Goal: Task Accomplishment & Management: Use online tool/utility

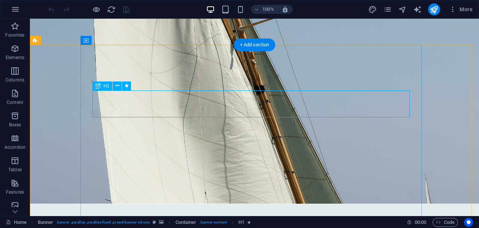
scroll to position [47, 0]
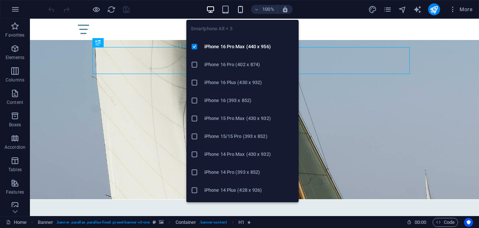
click at [239, 10] on icon "button" at bounding box center [240, 9] width 9 height 9
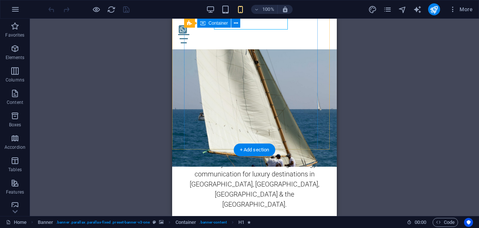
scroll to position [97, 0]
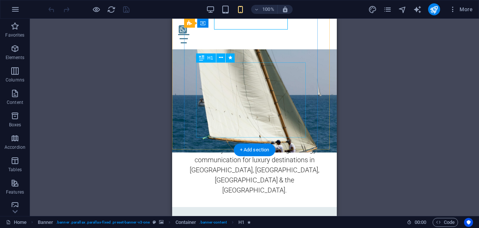
click at [271, 102] on div "Luxury Brand Strategy for Marinas, Resorts & Lifestyle in [GEOGRAPHIC_DATA]" at bounding box center [254, 81] width 117 height 76
click at [203, 102] on div "Alcabri Lifestyle Circle Luxury Brand Strategy for Marinas, Resorts & Lifestyle…" at bounding box center [254, 43] width 141 height 176
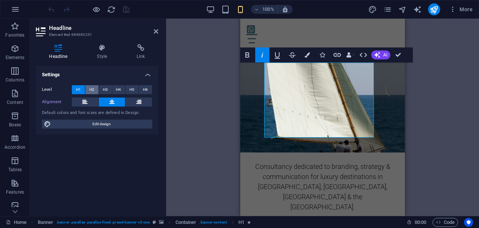
click at [95, 89] on button "H2" at bounding box center [91, 89] width 13 height 9
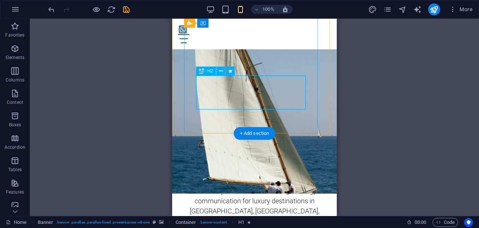
scroll to position [50, 0]
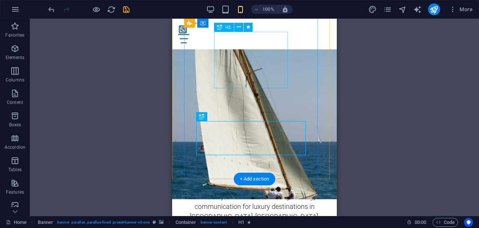
click at [241, 58] on div "Alcabri Lifestyle Circle" at bounding box center [254, 39] width 81 height 38
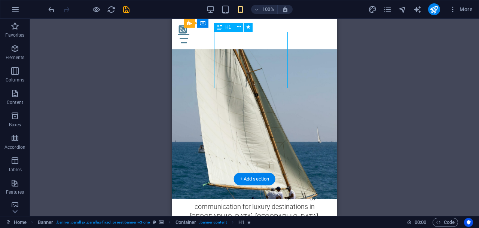
click at [241, 58] on div "Alcabri Lifestyle Circle" at bounding box center [254, 39] width 81 height 38
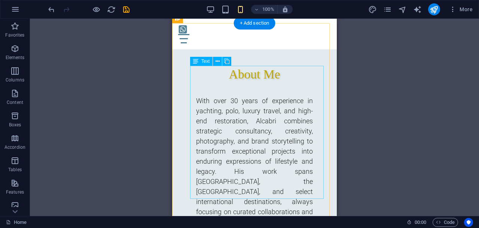
scroll to position [284, 0]
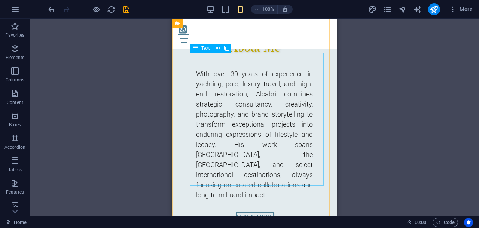
click at [275, 118] on div "With over 30 years of experience in yachting, polo, luxury travel, and high-end…" at bounding box center [254, 134] width 129 height 143
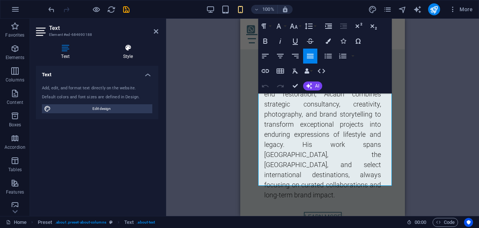
click at [126, 51] on icon at bounding box center [128, 47] width 61 height 7
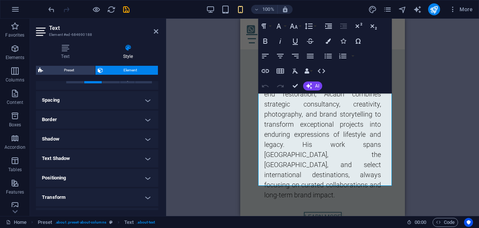
scroll to position [140, 0]
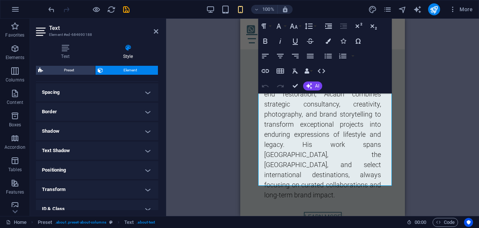
click at [142, 93] on h4 "Spacing" at bounding box center [97, 92] width 122 height 18
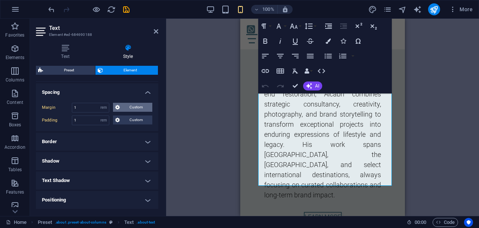
click at [126, 107] on span "Custom" at bounding box center [136, 107] width 28 height 9
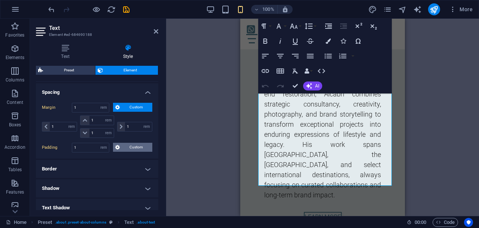
click at [133, 146] on span "Custom" at bounding box center [136, 147] width 28 height 9
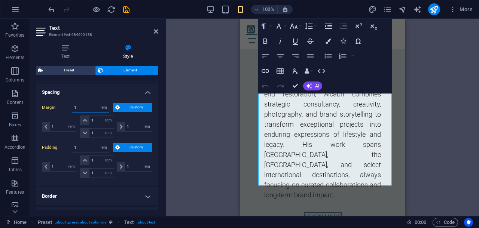
drag, startPoint x: 77, startPoint y: 106, endPoint x: 72, endPoint y: 106, distance: 5.3
click at [72, 106] on input "1" at bounding box center [90, 107] width 37 height 9
type input "0"
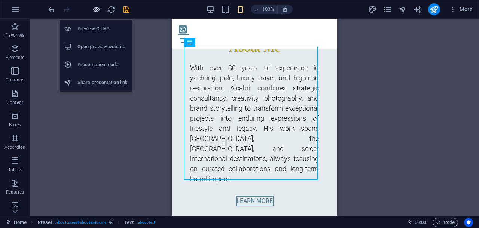
click at [92, 9] on icon "button" at bounding box center [96, 9] width 9 height 9
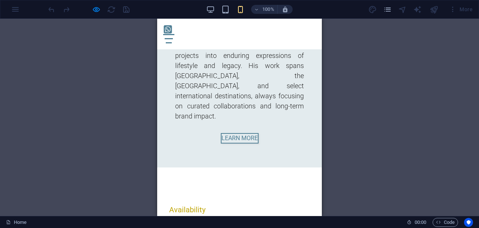
scroll to position [377, 0]
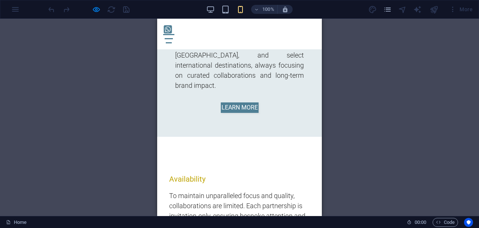
click at [247, 103] on link "LEARN MORE" at bounding box center [240, 108] width 38 height 10
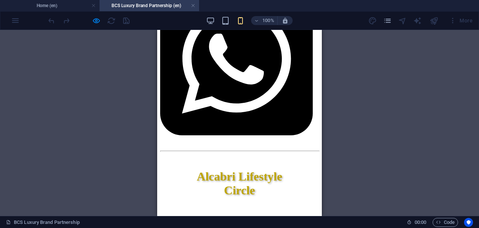
scroll to position [0, 0]
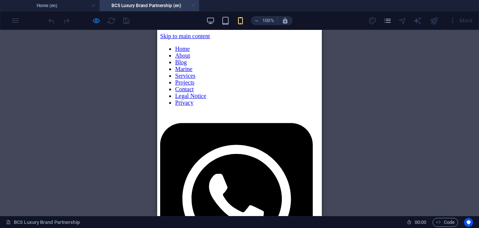
click at [192, 5] on link at bounding box center [193, 5] width 4 height 7
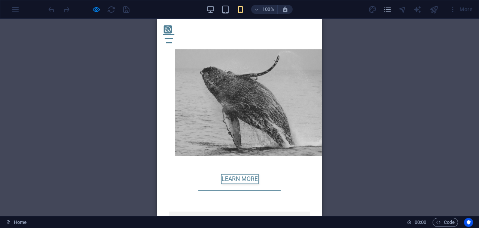
scroll to position [769, 0]
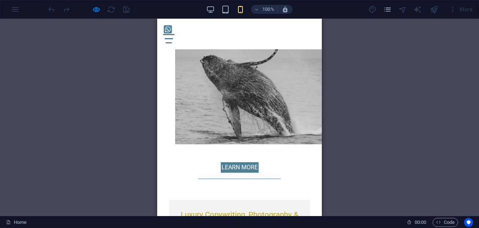
click at [227, 162] on link "LEARN MORE" at bounding box center [240, 167] width 38 height 10
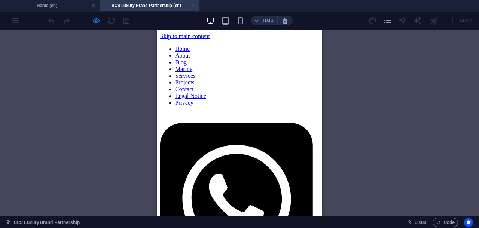
scroll to position [0, 0]
click at [193, 6] on link at bounding box center [193, 5] width 4 height 7
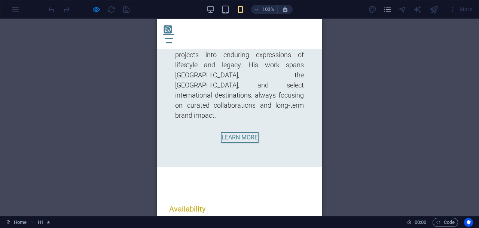
scroll to position [365, 0]
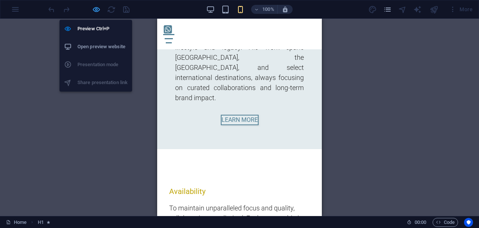
click at [97, 10] on icon "button" at bounding box center [96, 9] width 9 height 9
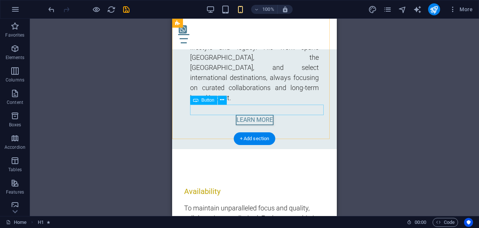
click at [285, 115] on div "LEARN MORE" at bounding box center [254, 120] width 129 height 10
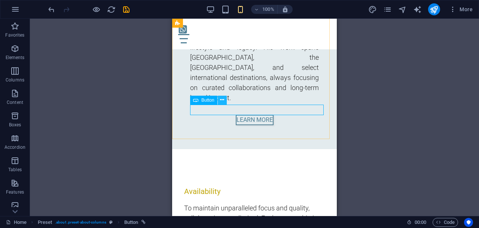
click at [222, 98] on icon at bounding box center [222, 100] width 4 height 8
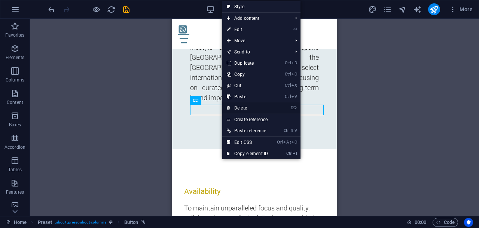
click at [232, 107] on link "⌦ Delete" at bounding box center [247, 108] width 50 height 11
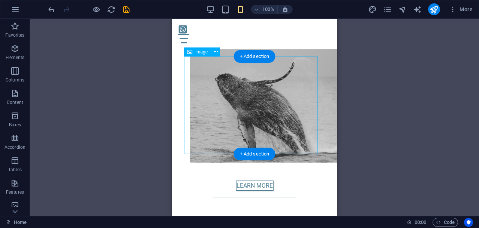
scroll to position [739, 0]
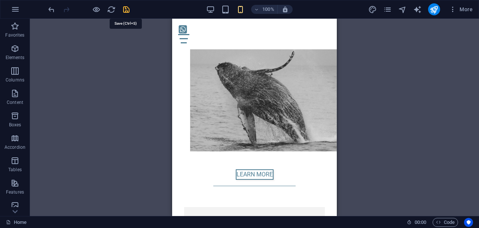
click at [125, 10] on icon "save" at bounding box center [126, 9] width 9 height 9
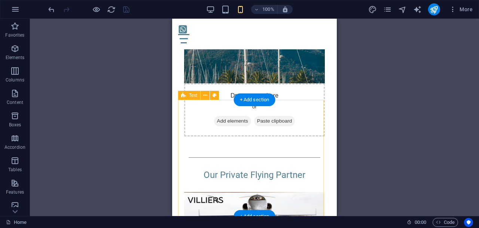
scroll to position [1582, 0]
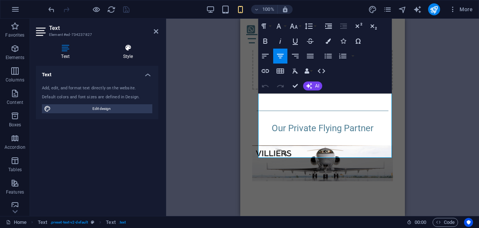
click at [124, 52] on h4 "Style" at bounding box center [128, 52] width 61 height 16
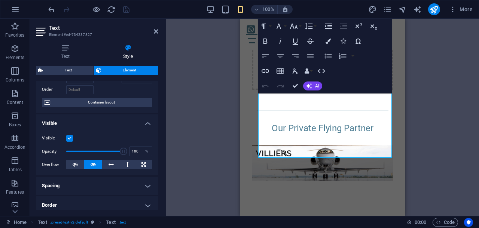
scroll to position [94, 0]
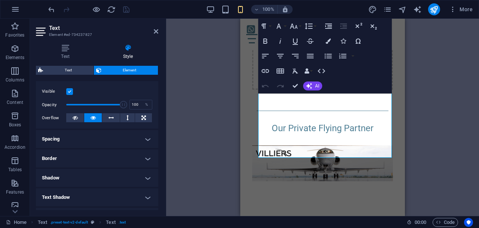
click at [114, 139] on h4 "Spacing" at bounding box center [97, 139] width 122 height 18
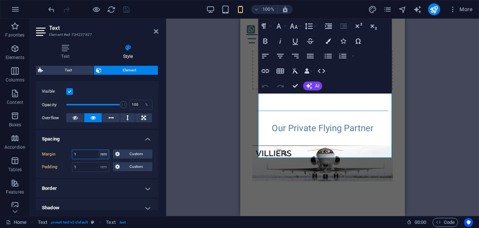
click at [104, 154] on select "Default auto px % rem vw vh Custom" at bounding box center [103, 154] width 10 height 9
click at [127, 154] on span "Custom" at bounding box center [136, 154] width 28 height 9
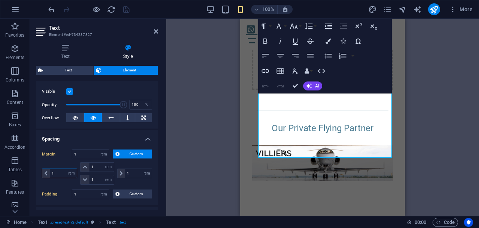
click at [55, 173] on input "1" at bounding box center [63, 173] width 27 height 9
type input "0"
select select "DISABLED_OPTION_VALUE"
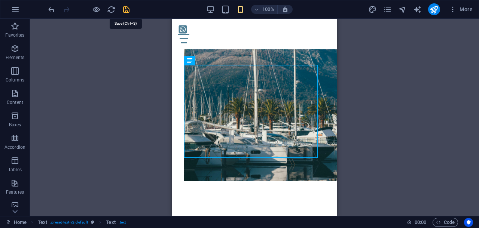
click at [126, 9] on icon "save" at bounding box center [126, 9] width 9 height 9
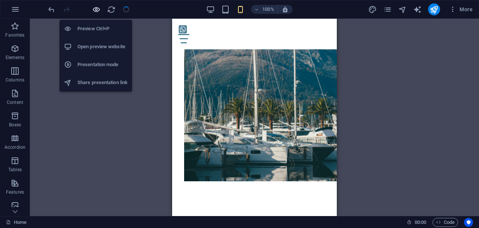
click at [98, 9] on icon "button" at bounding box center [96, 9] width 9 height 9
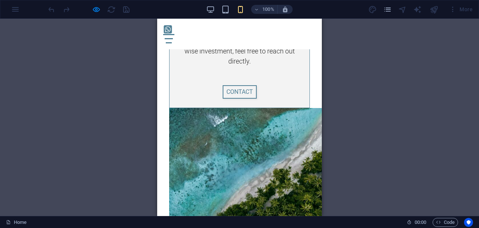
scroll to position [8492, 0]
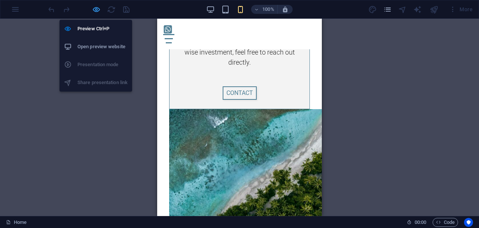
click at [97, 9] on icon "button" at bounding box center [96, 9] width 9 height 9
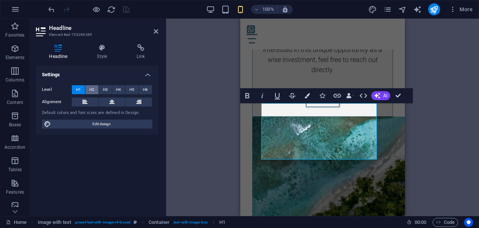
click at [91, 91] on span "H2" at bounding box center [91, 89] width 5 height 9
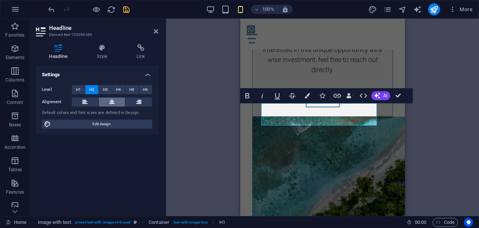
click at [117, 101] on button at bounding box center [112, 102] width 27 height 9
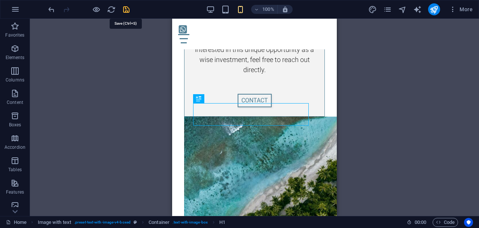
click at [127, 8] on icon "save" at bounding box center [126, 9] width 9 height 9
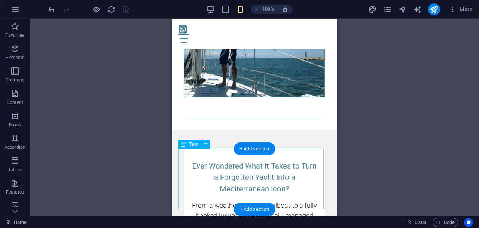
scroll to position [9631, 0]
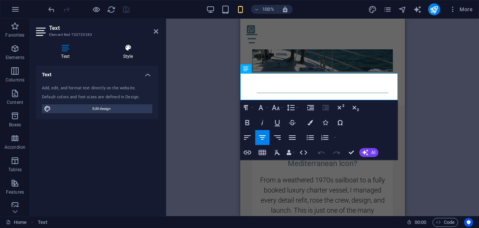
click at [131, 51] on icon at bounding box center [128, 47] width 61 height 7
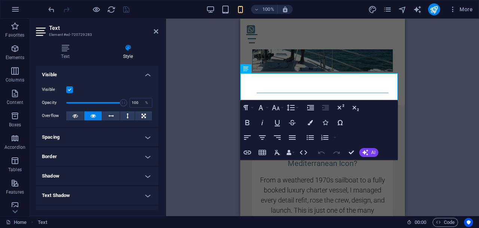
click at [133, 135] on h4 "Spacing" at bounding box center [97, 137] width 122 height 18
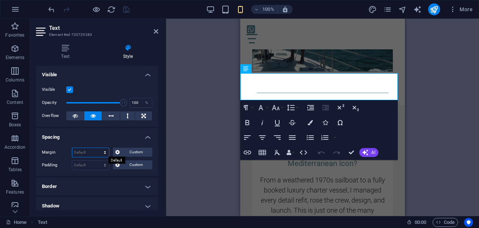
click at [104, 153] on select "Default auto px % rem vw vh Custom" at bounding box center [90, 152] width 37 height 9
select select "rem"
click at [98, 148] on select "Default auto px % rem vw vh Custom" at bounding box center [90, 152] width 37 height 9
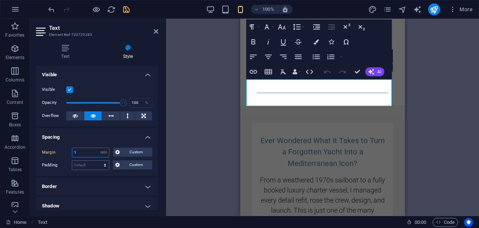
type input "1"
click at [105, 163] on select "Default px rem % vh vw Custom" at bounding box center [90, 165] width 37 height 9
select select "rem"
click at [98, 161] on select "Default px rem % vh vw Custom" at bounding box center [90, 165] width 37 height 9
type input "1"
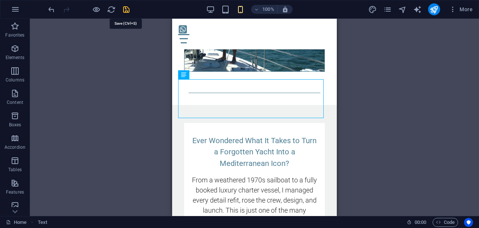
click at [130, 12] on icon "save" at bounding box center [126, 9] width 9 height 9
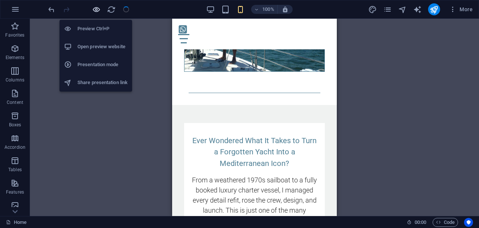
click at [99, 8] on icon "button" at bounding box center [96, 9] width 9 height 9
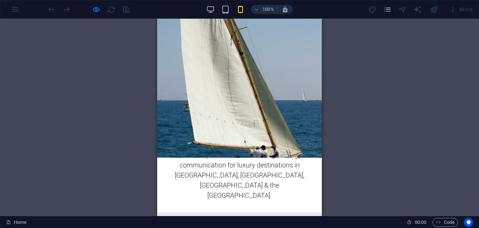
scroll to position [0, 0]
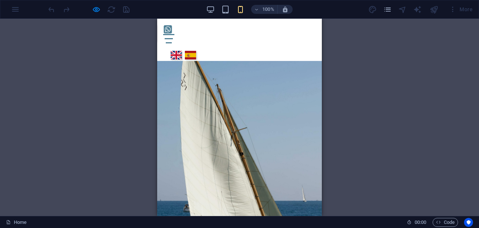
click at [129, 8] on div at bounding box center [89, 9] width 84 height 12
click at [185, 51] on link "Español" at bounding box center [190, 55] width 11 height 9
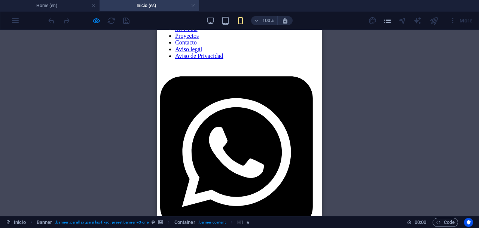
scroll to position [94, 0]
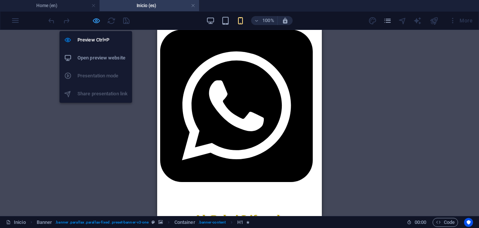
click at [92, 20] on icon "button" at bounding box center [96, 20] width 9 height 9
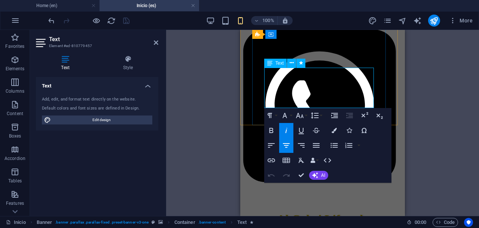
drag, startPoint x: 276, startPoint y: 74, endPoint x: 369, endPoint y: 101, distance: 97.3
click at [303, 116] on icon "button" at bounding box center [300, 115] width 8 height 5
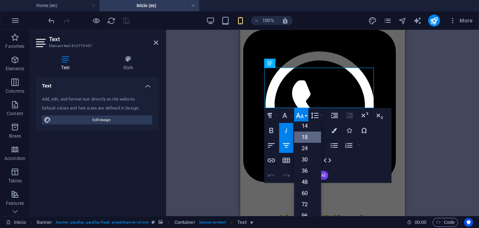
scroll to position [60, 0]
click at [303, 116] on icon "button" at bounding box center [300, 115] width 8 height 5
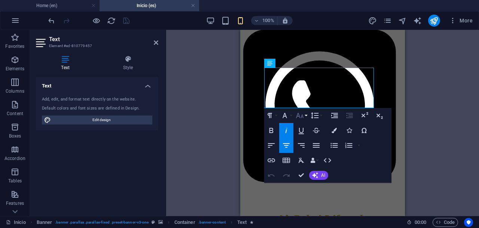
click at [303, 116] on icon "button" at bounding box center [300, 115] width 8 height 5
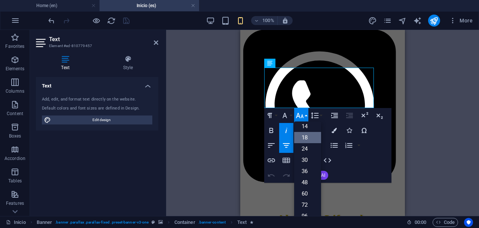
click at [303, 116] on icon "button" at bounding box center [300, 115] width 8 height 5
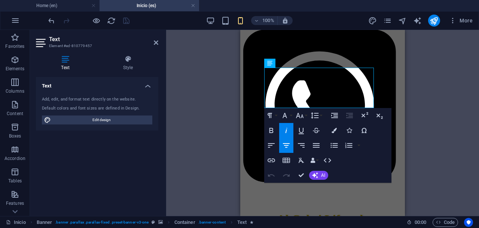
drag, startPoint x: 540, startPoint y: 203, endPoint x: 368, endPoint y: 174, distance: 174.7
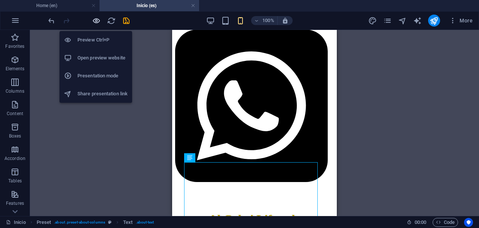
click at [94, 19] on icon "button" at bounding box center [96, 20] width 9 height 9
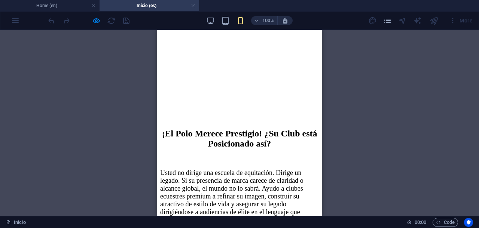
scroll to position [2901, 0]
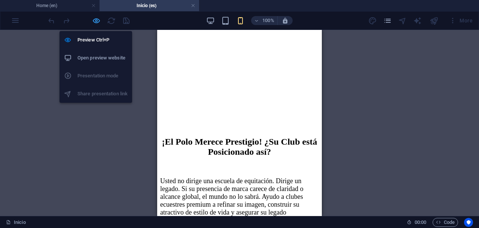
click at [97, 20] on icon "button" at bounding box center [96, 20] width 9 height 9
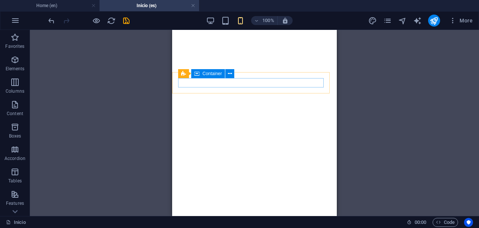
scroll to position [2870, 0]
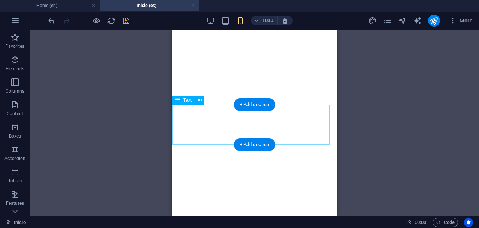
select select "px"
select select "rem"
select select "px"
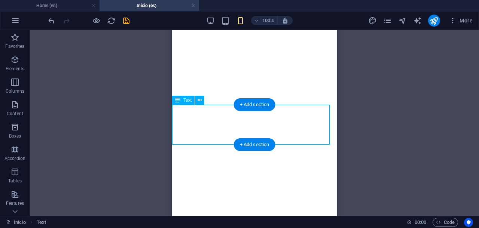
select select "px"
select select "rem"
select select "px"
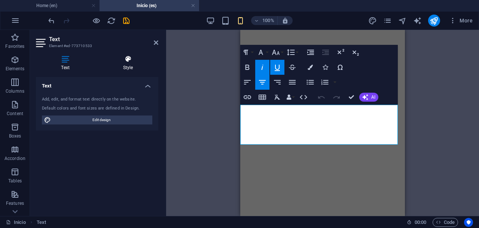
click at [130, 67] on h4 "Style" at bounding box center [128, 63] width 61 height 16
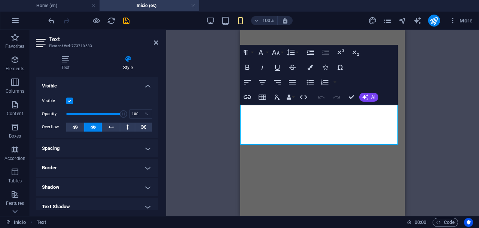
click at [112, 150] on h4 "Spacing" at bounding box center [97, 149] width 122 height 18
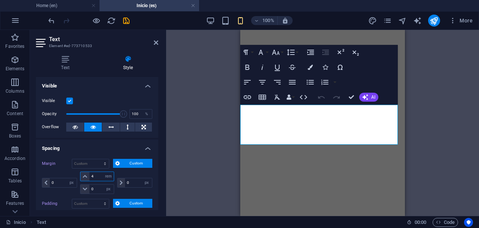
click at [95, 177] on input "4" at bounding box center [101, 176] width 24 height 9
click at [89, 176] on input "4" at bounding box center [101, 176] width 24 height 9
type input "2"
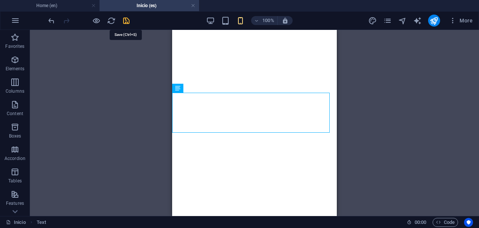
click at [124, 21] on icon "save" at bounding box center [126, 20] width 9 height 9
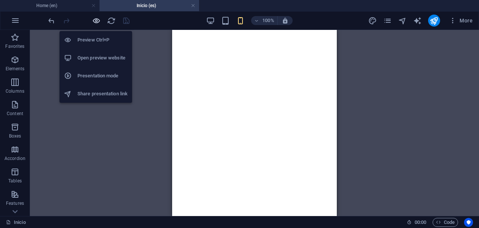
click at [95, 21] on icon "button" at bounding box center [96, 20] width 9 height 9
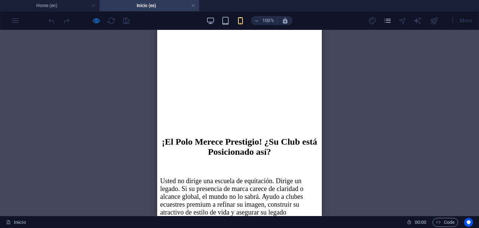
scroll to position [2948, 0]
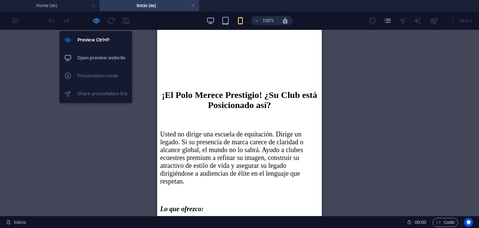
click at [95, 23] on icon "button" at bounding box center [96, 20] width 9 height 9
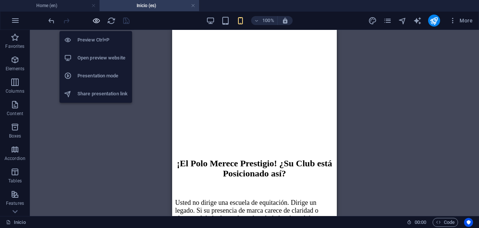
scroll to position [2964, 0]
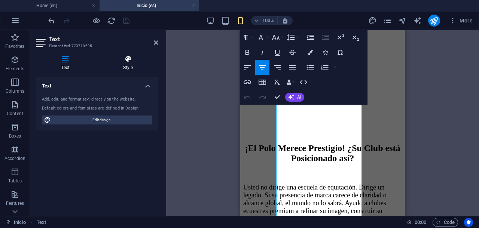
click at [129, 60] on icon at bounding box center [128, 58] width 61 height 7
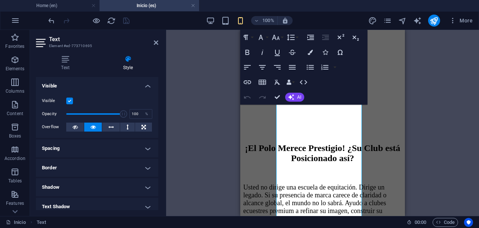
click at [118, 151] on h4 "Spacing" at bounding box center [97, 149] width 122 height 18
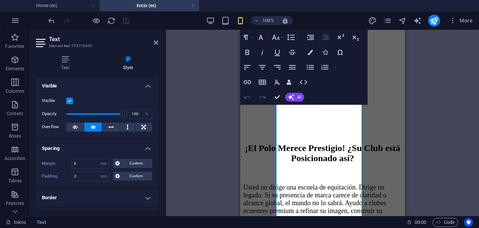
scroll to position [47, 0]
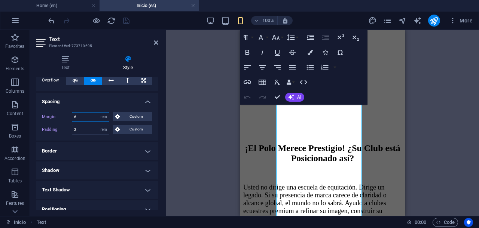
click at [77, 118] on input "6" at bounding box center [90, 117] width 37 height 9
drag, startPoint x: 77, startPoint y: 118, endPoint x: 70, endPoint y: 116, distance: 6.9
click at [70, 116] on div "Margin 6 Default auto px % rem vw vh Custom Custom" at bounding box center [97, 117] width 110 height 10
type input "2"
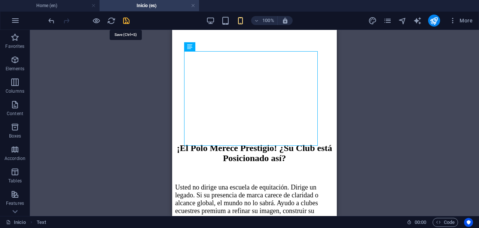
click at [125, 20] on icon "save" at bounding box center [126, 20] width 9 height 9
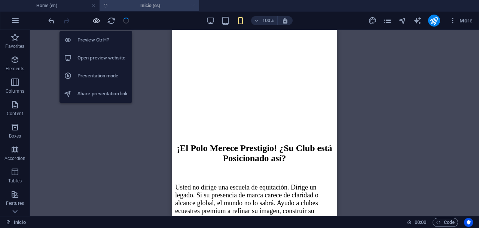
click at [95, 21] on icon "button" at bounding box center [96, 20] width 9 height 9
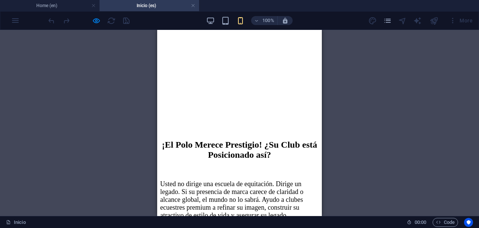
scroll to position [2901, 0]
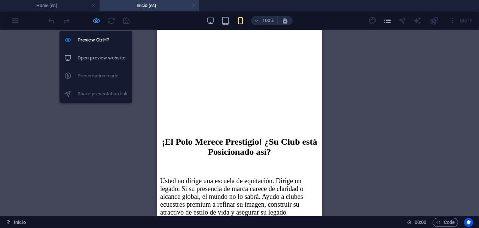
click at [96, 19] on icon "button" at bounding box center [96, 20] width 9 height 9
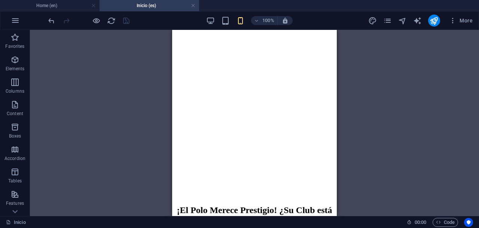
scroll to position [2917, 0]
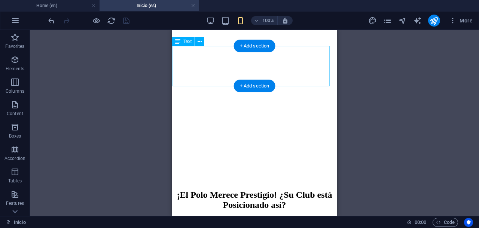
select select "px"
select select "rem"
select select "px"
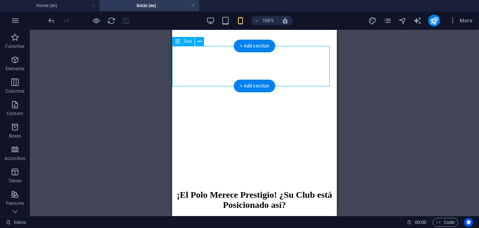
select select "px"
select select "rem"
select select "px"
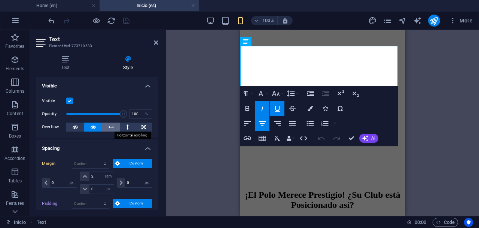
scroll to position [47, 0]
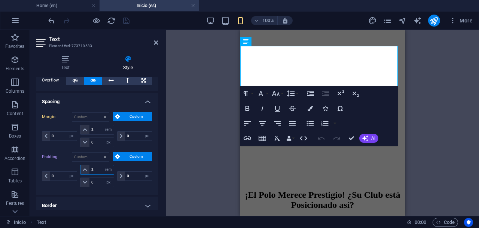
drag, startPoint x: 94, startPoint y: 169, endPoint x: 89, endPoint y: 169, distance: 4.5
click at [89, 169] on input "2" at bounding box center [101, 169] width 24 height 9
type input "0"
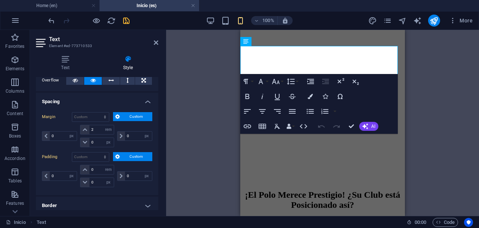
click at [352, 128] on div "H1 Banner Banner Container Text Text Preset H1 Text Text Menu Bar Container Tex…" at bounding box center [322, 123] width 313 height 186
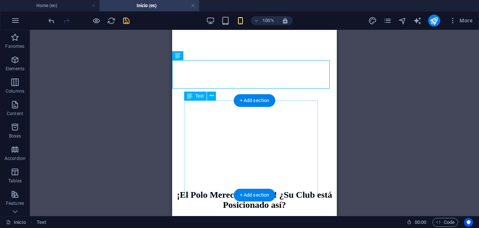
scroll to position [2870, 0]
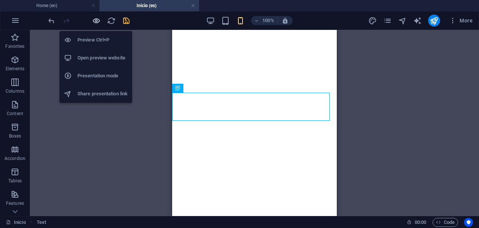
click at [95, 19] on icon "button" at bounding box center [96, 20] width 9 height 9
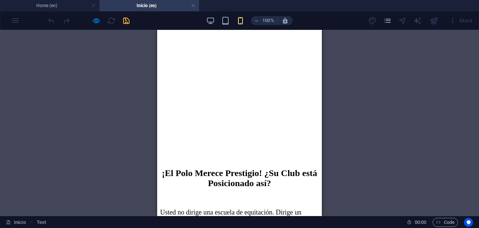
scroll to position [2917, 0]
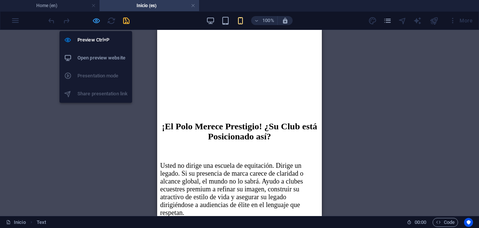
click at [94, 21] on icon "button" at bounding box center [96, 20] width 9 height 9
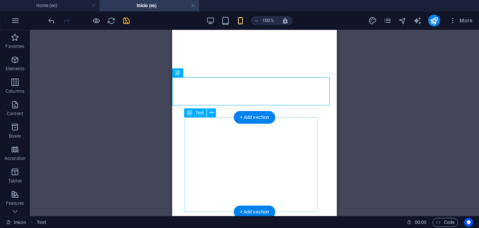
scroll to position [2932, 0]
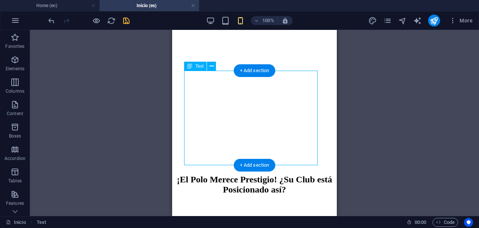
select select "rem"
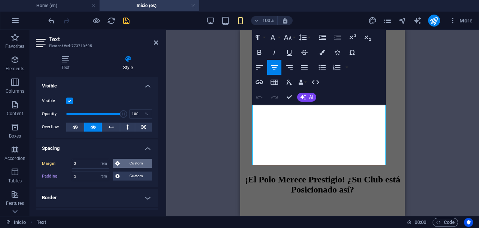
click at [130, 165] on span "Custom" at bounding box center [136, 163] width 28 height 9
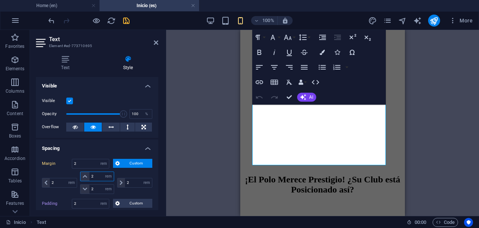
drag, startPoint x: 96, startPoint y: 178, endPoint x: 91, endPoint y: 176, distance: 5.5
click at [91, 176] on input "2" at bounding box center [101, 176] width 24 height 9
type input "0"
select select "DISABLED_OPTION_VALUE"
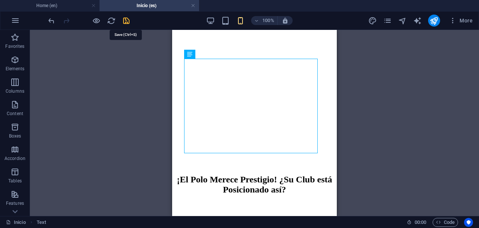
click at [124, 23] on icon "save" at bounding box center [126, 20] width 9 height 9
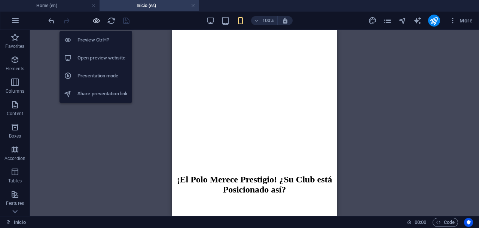
click at [95, 22] on icon "button" at bounding box center [96, 20] width 9 height 9
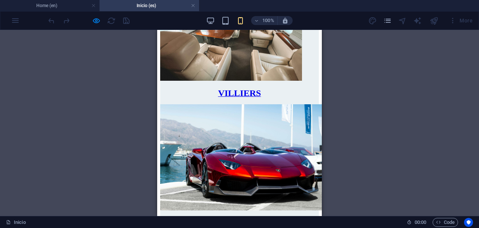
scroll to position [3993, 0]
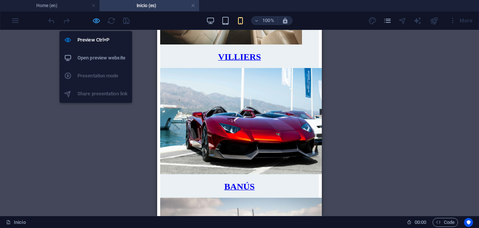
click at [92, 21] on icon "button" at bounding box center [96, 20] width 9 height 9
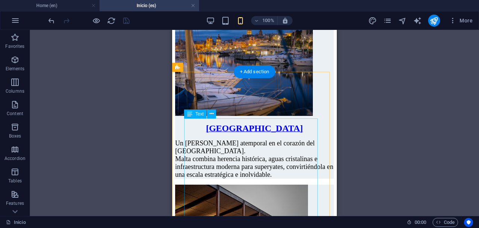
scroll to position [4558, 0]
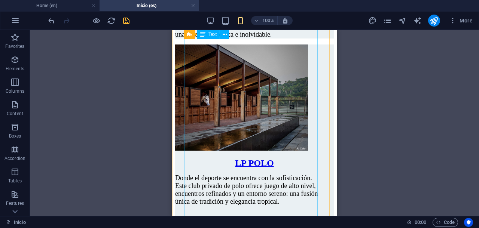
scroll to position [4605, 0]
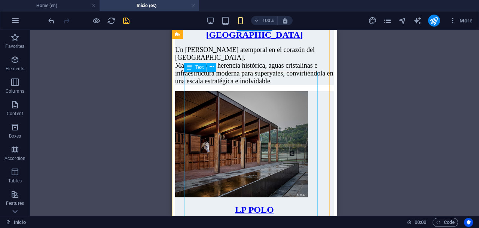
drag, startPoint x: 186, startPoint y: 78, endPoint x: 369, endPoint y: 116, distance: 187.3
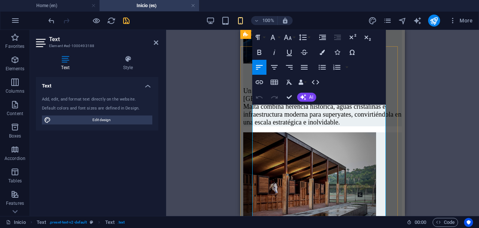
scroll to position [4558, 0]
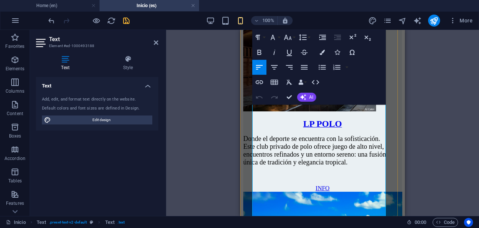
drag, startPoint x: 252, startPoint y: 124, endPoint x: 337, endPoint y: 101, distance: 87.7
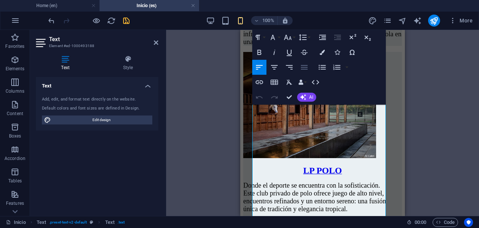
click at [304, 69] on icon "button" at bounding box center [304, 67] width 9 height 9
drag, startPoint x: 289, startPoint y: 98, endPoint x: 116, endPoint y: 69, distance: 175.2
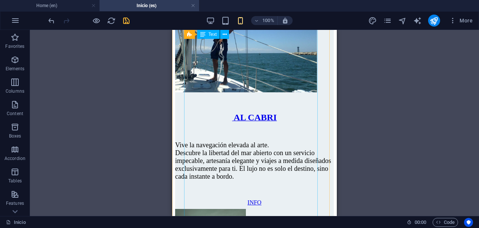
scroll to position [5159, 0]
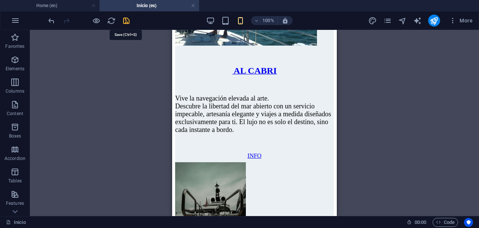
click at [126, 21] on icon "save" at bounding box center [126, 20] width 9 height 9
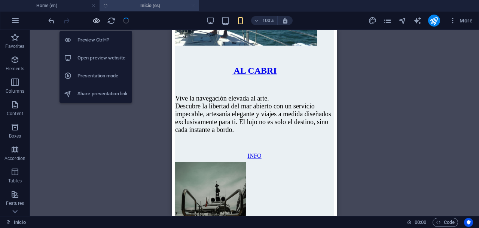
click at [97, 19] on icon "button" at bounding box center [96, 20] width 9 height 9
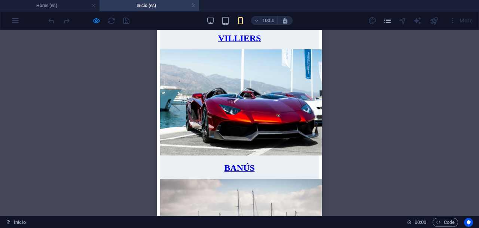
scroll to position [4059, 0]
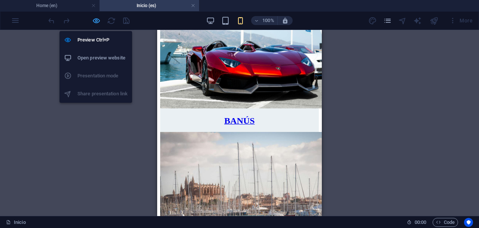
click at [97, 19] on icon "button" at bounding box center [96, 20] width 9 height 9
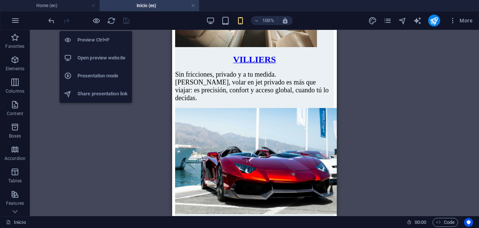
scroll to position [4645, 0]
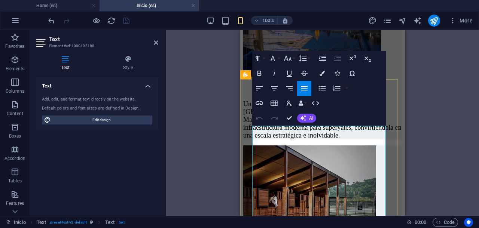
scroll to position [4598, 0]
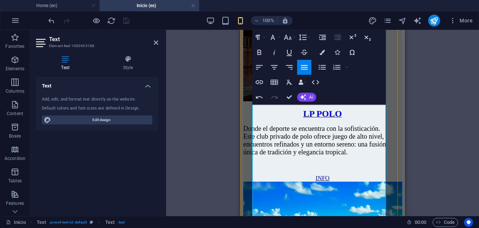
scroll to position [4747, 0]
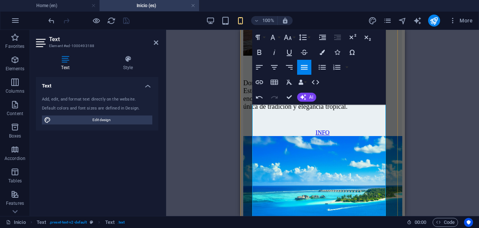
drag, startPoint x: 252, startPoint y: 129, endPoint x: 362, endPoint y: 170, distance: 117.5
click at [302, 67] on icon "button" at bounding box center [304, 67] width 9 height 9
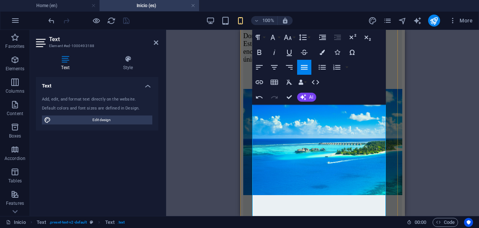
drag, startPoint x: 253, startPoint y: 147, endPoint x: 297, endPoint y: 196, distance: 65.7
click at [303, 69] on icon "button" at bounding box center [304, 67] width 7 height 4
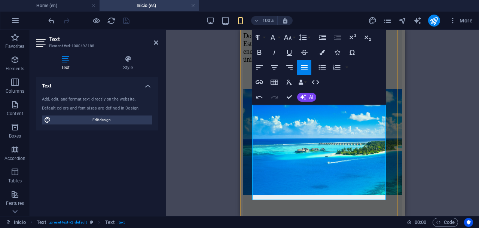
scroll to position [4888, 0]
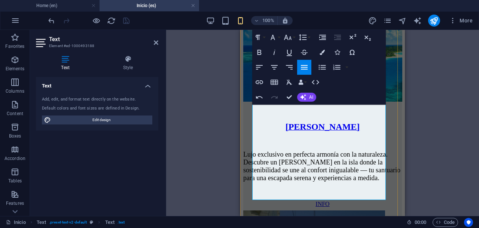
drag, startPoint x: 253, startPoint y: 137, endPoint x: 381, endPoint y: 197, distance: 140.7
click at [303, 65] on icon "button" at bounding box center [304, 67] width 7 height 4
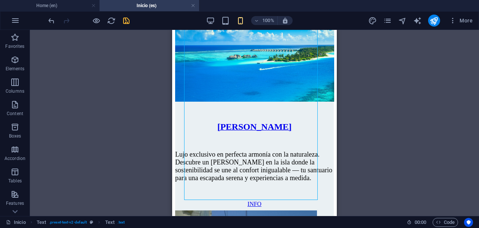
click at [125, 21] on icon "save" at bounding box center [126, 20] width 9 height 9
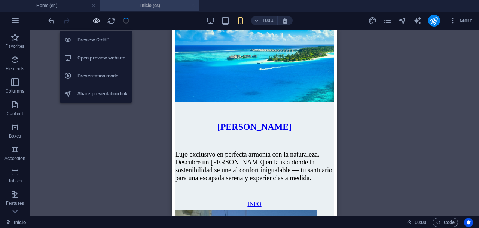
click at [97, 19] on icon "button" at bounding box center [96, 20] width 9 height 9
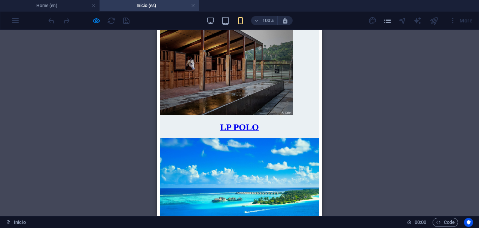
scroll to position [4489, 0]
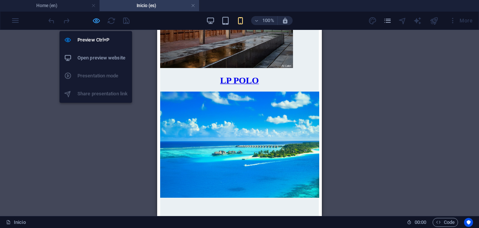
click at [95, 19] on icon "button" at bounding box center [96, 20] width 9 height 9
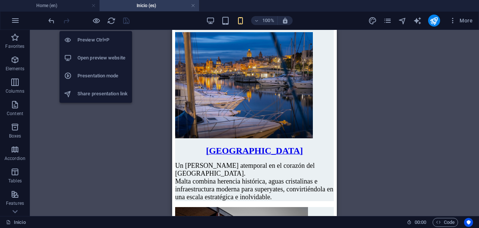
scroll to position [5075, 0]
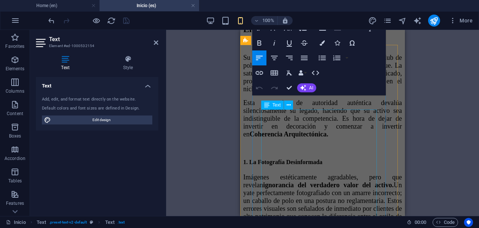
scroll to position [5543, 0]
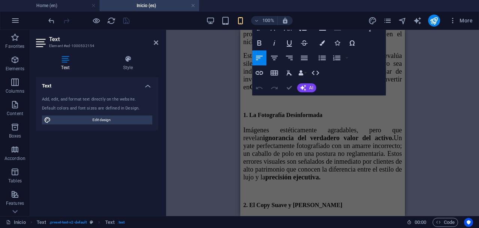
drag, startPoint x: 288, startPoint y: 87, endPoint x: 116, endPoint y: 57, distance: 175.2
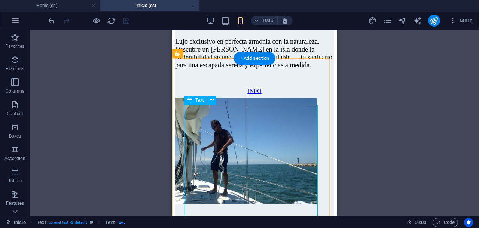
scroll to position [5048, 0]
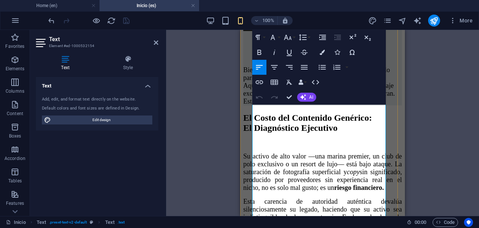
scroll to position [5440, 0]
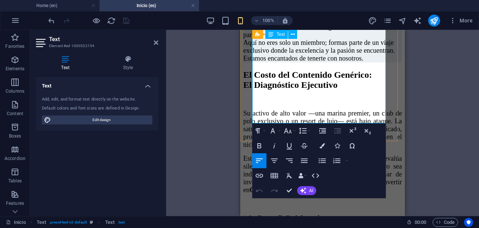
drag, startPoint x: 253, startPoint y: 110, endPoint x: 285, endPoint y: 119, distance: 34.0
click at [304, 157] on icon "button" at bounding box center [304, 160] width 9 height 9
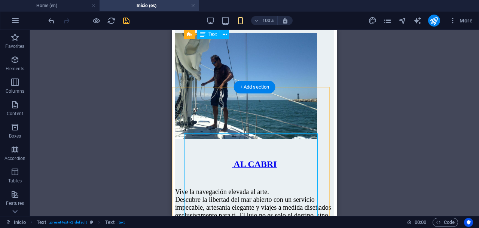
scroll to position [5019, 0]
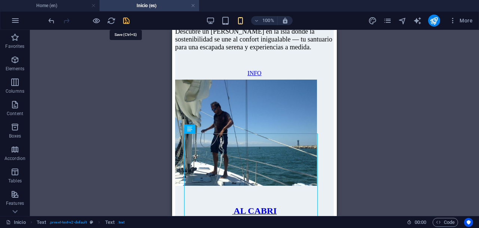
click at [126, 19] on icon "save" at bounding box center [126, 20] width 9 height 9
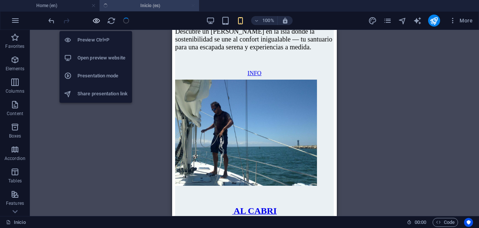
click at [97, 21] on icon "button" at bounding box center [96, 20] width 9 height 9
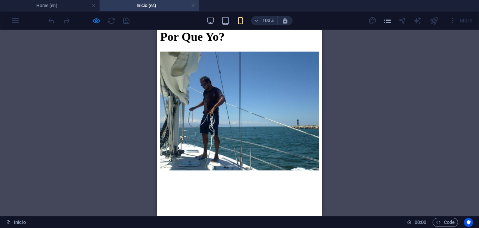
scroll to position [7849, 0]
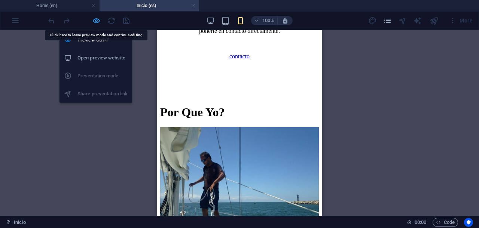
click at [97, 19] on icon "button" at bounding box center [96, 20] width 9 height 9
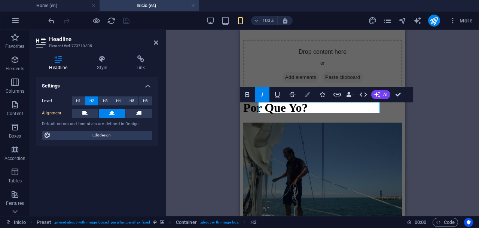
click at [305, 94] on icon "button" at bounding box center [307, 94] width 5 height 5
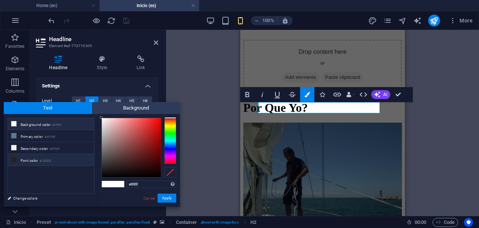
click at [13, 158] on icon at bounding box center [13, 159] width 5 height 5
type input "#232323"
click at [165, 201] on button "Apply" at bounding box center [167, 198] width 19 height 9
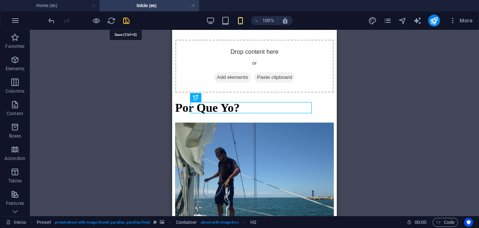
click at [126, 21] on icon "save" at bounding box center [126, 20] width 9 height 9
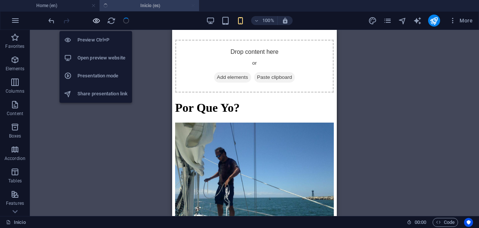
click at [95, 21] on icon "button" at bounding box center [96, 20] width 9 height 9
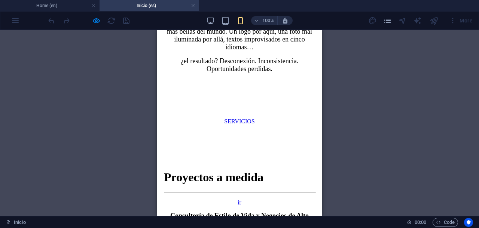
scroll to position [9019, 0]
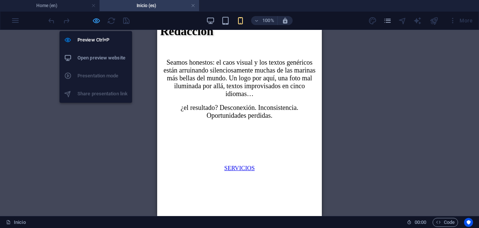
click at [95, 19] on icon "button" at bounding box center [96, 20] width 9 height 9
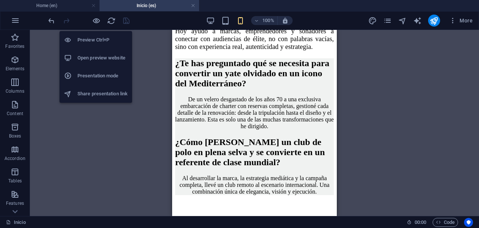
scroll to position [9704, 0]
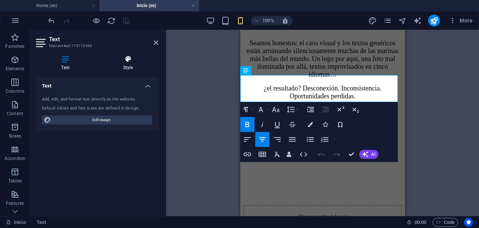
click at [125, 61] on icon at bounding box center [128, 58] width 61 height 7
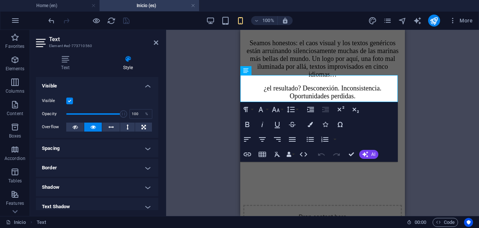
click at [118, 151] on h4 "Spacing" at bounding box center [97, 149] width 122 height 18
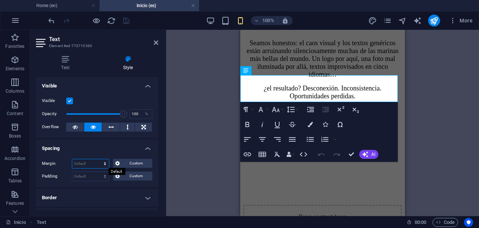
click at [86, 165] on select "Default auto px % rem vw vh Custom" at bounding box center [90, 163] width 37 height 9
select select "rem"
click at [98, 159] on select "Default auto px % rem vw vh Custom" at bounding box center [90, 163] width 37 height 9
type input "1"
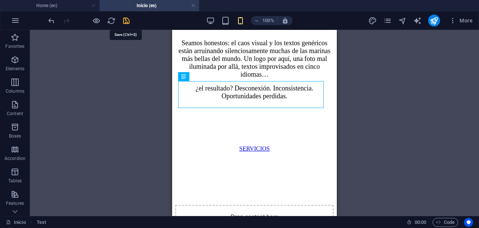
click at [123, 22] on icon "save" at bounding box center [126, 20] width 9 height 9
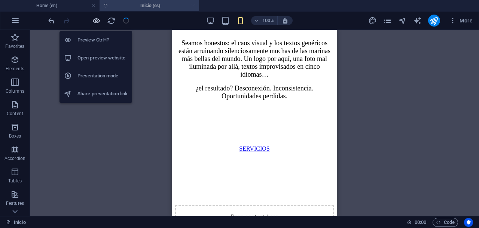
click at [96, 22] on icon "button" at bounding box center [96, 20] width 9 height 9
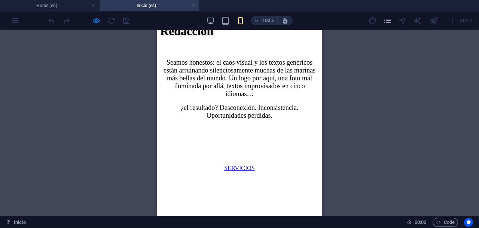
scroll to position [9066, 0]
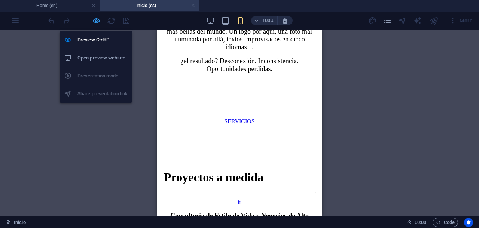
click at [94, 20] on icon "button" at bounding box center [96, 20] width 9 height 9
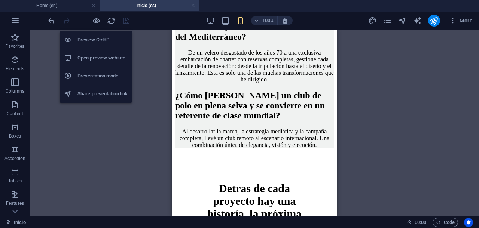
scroll to position [9751, 0]
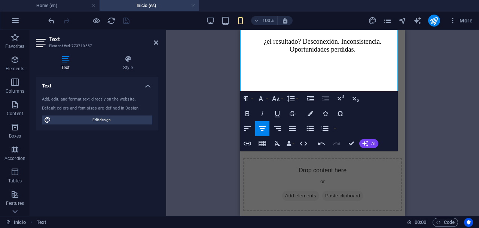
scroll to position [9798, 0]
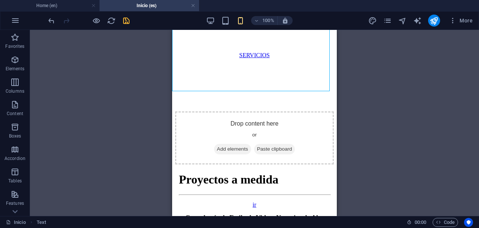
click at [124, 19] on icon "save" at bounding box center [126, 20] width 9 height 9
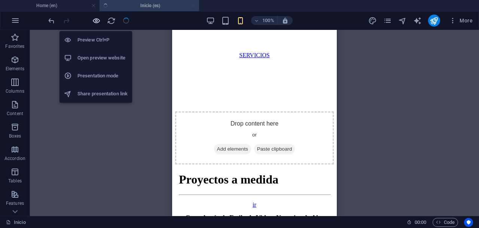
click at [97, 22] on icon "button" at bounding box center [96, 20] width 9 height 9
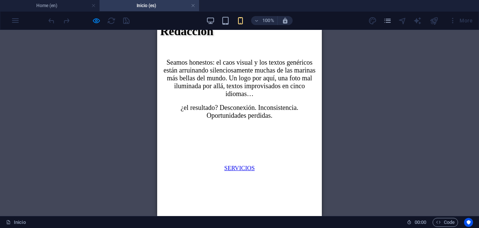
scroll to position [9066, 0]
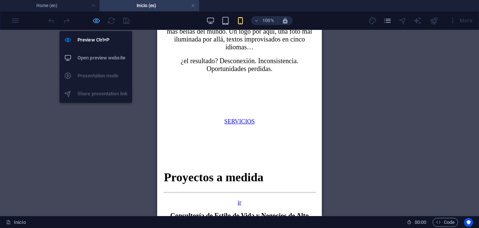
click at [94, 22] on icon "button" at bounding box center [96, 20] width 9 height 9
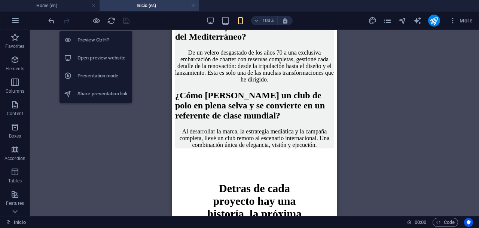
scroll to position [9751, 0]
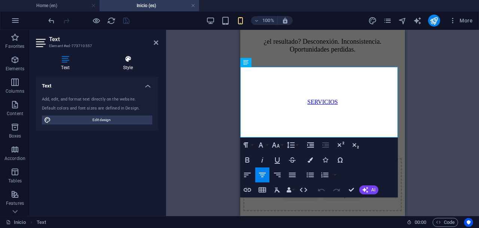
click at [125, 62] on icon at bounding box center [128, 58] width 61 height 7
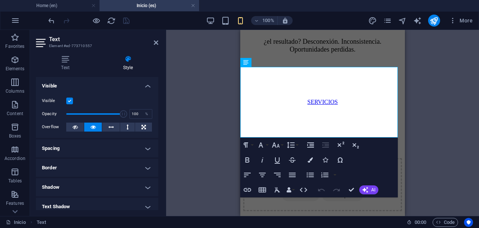
click at [131, 149] on h4 "Spacing" at bounding box center [97, 149] width 122 height 18
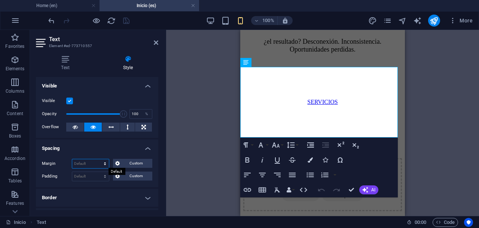
click at [86, 162] on select "Default auto px % rem vw vh Custom" at bounding box center [90, 163] width 37 height 9
select select "rem"
click at [98, 159] on select "Default auto px % rem vw vh Custom" at bounding box center [90, 163] width 37 height 9
type input "1"
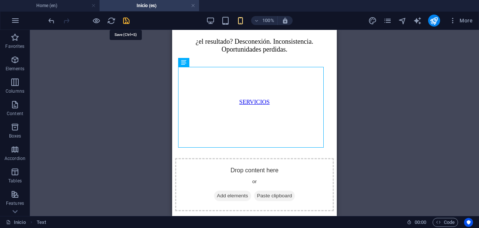
click at [125, 19] on icon "save" at bounding box center [126, 20] width 9 height 9
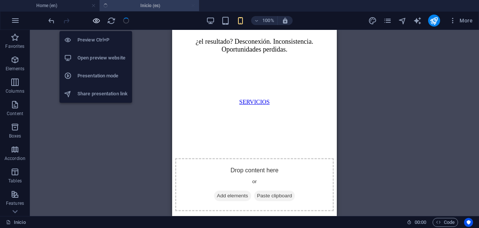
click at [95, 20] on icon "button" at bounding box center [96, 20] width 9 height 9
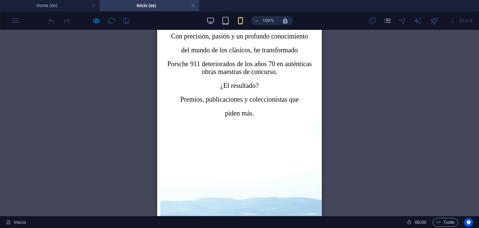
scroll to position [9487, 0]
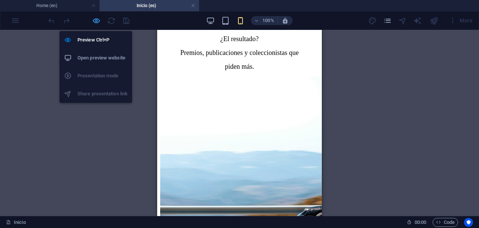
click at [98, 18] on icon "button" at bounding box center [96, 20] width 9 height 9
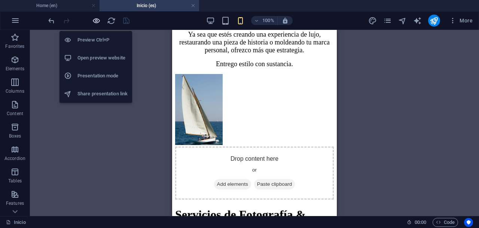
scroll to position [10172, 0]
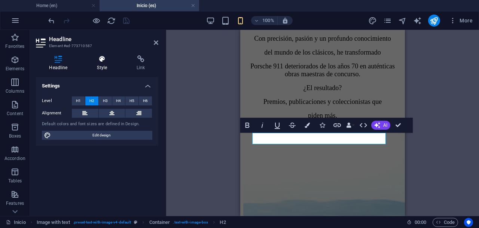
click at [101, 67] on h4 "Style" at bounding box center [104, 63] width 40 height 16
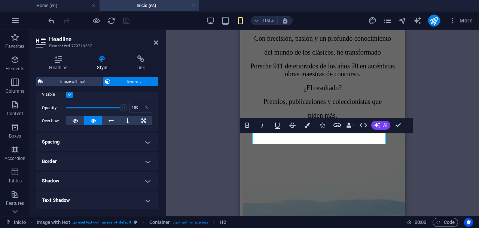
scroll to position [140, 0]
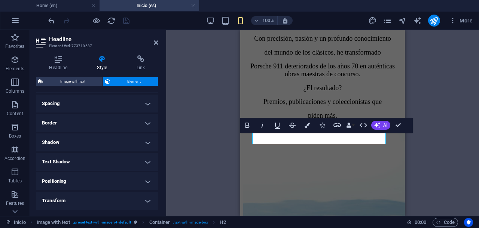
click at [142, 163] on h4 "Text Shadow" at bounding box center [97, 162] width 122 height 18
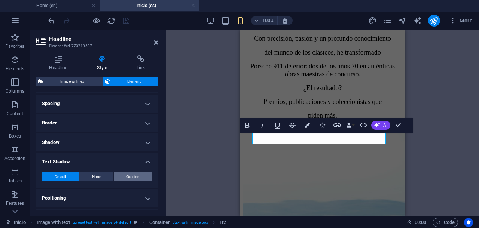
click at [135, 175] on span "Outside" at bounding box center [133, 177] width 13 height 9
type input "2"
type input "4"
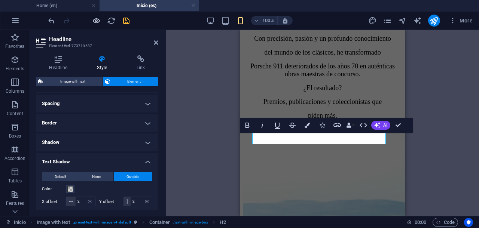
click at [124, 19] on icon "save" at bounding box center [126, 20] width 9 height 9
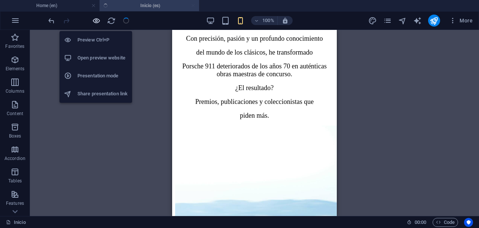
click at [97, 22] on icon "button" at bounding box center [96, 20] width 9 height 9
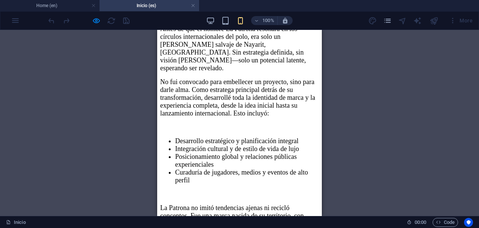
scroll to position [10113, 0]
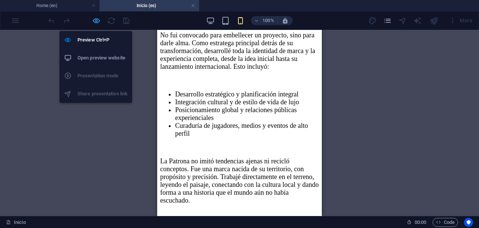
click at [100, 19] on icon "button" at bounding box center [96, 20] width 9 height 9
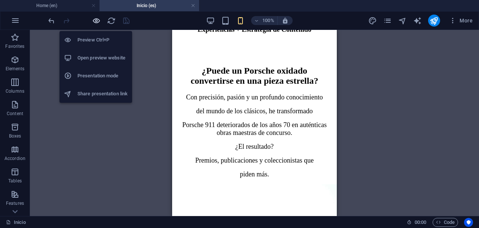
scroll to position [10882, 0]
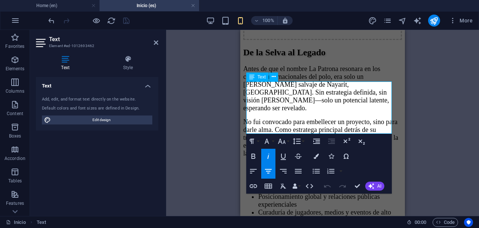
drag, startPoint x: 322, startPoint y: 102, endPoint x: 367, endPoint y: 102, distance: 45.3
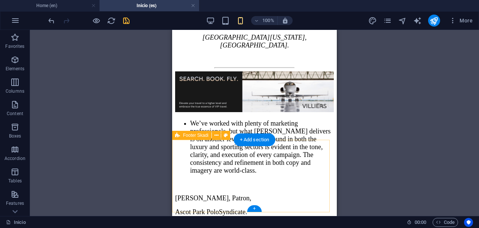
scroll to position [11596, 0]
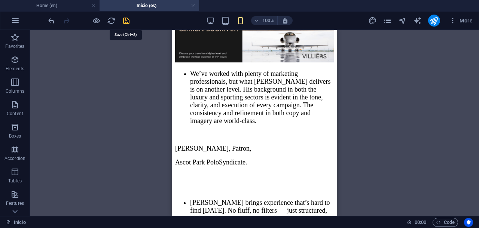
click at [128, 19] on icon "save" at bounding box center [126, 20] width 9 height 9
click at [128, 19] on div at bounding box center [89, 21] width 84 height 12
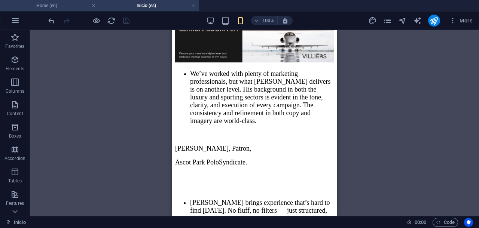
click at [67, 3] on h4 "Home (en)" at bounding box center [50, 5] width 100 height 8
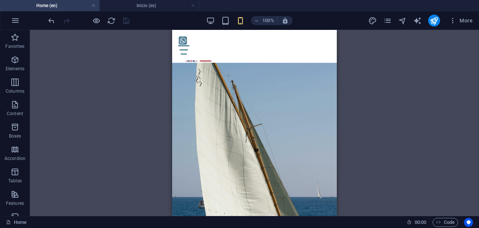
scroll to position [11569, 0]
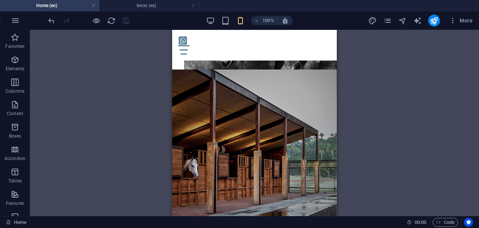
drag, startPoint x: 333, startPoint y: 42, endPoint x: 510, endPoint y: 78, distance: 180.7
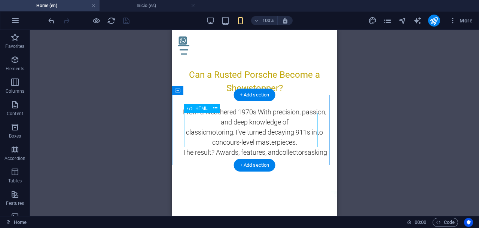
scroll to position [10867, 0]
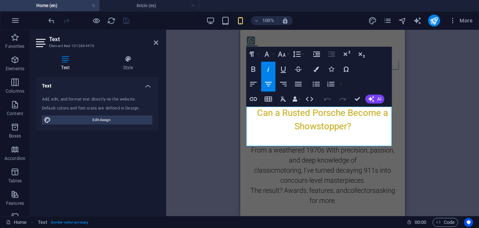
drag, startPoint x: 367, startPoint y: 137, endPoint x: 258, endPoint y: 118, distance: 110.8
click at [285, 53] on icon "button" at bounding box center [281, 54] width 9 height 9
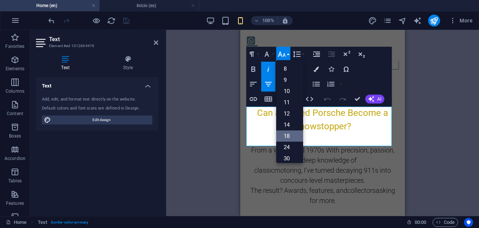
click at [292, 133] on link "18" at bounding box center [289, 136] width 27 height 11
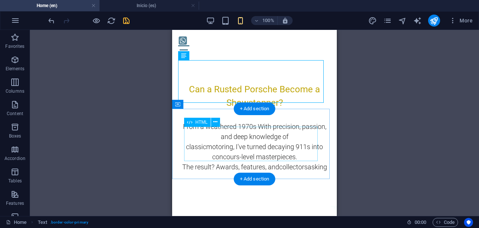
scroll to position [10914, 0]
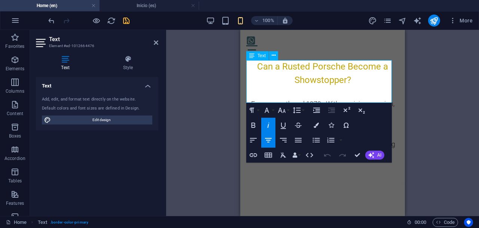
drag, startPoint x: 253, startPoint y: 72, endPoint x: 373, endPoint y: 96, distance: 122.3
click at [313, 124] on button "Colors" at bounding box center [316, 125] width 14 height 15
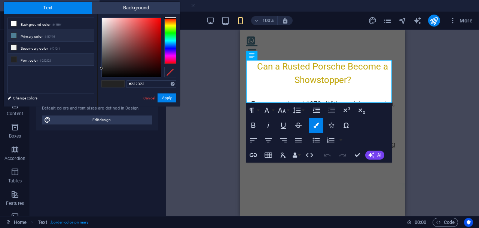
click at [43, 33] on li "Primary color #4f7f95" at bounding box center [51, 36] width 86 height 12
type input "#4f7f95"
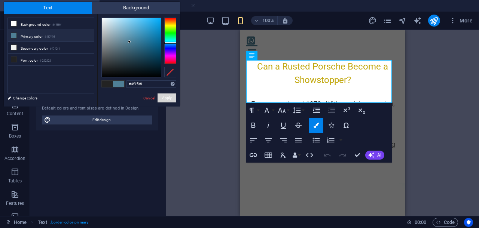
click at [170, 97] on button "Apply" at bounding box center [167, 98] width 19 height 9
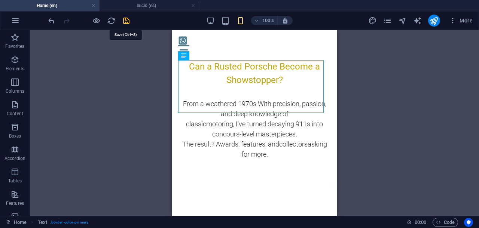
click at [128, 19] on icon "save" at bounding box center [126, 20] width 9 height 9
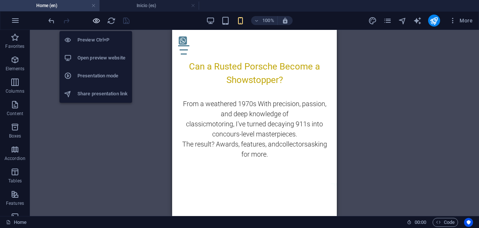
click at [97, 20] on icon "button" at bounding box center [96, 20] width 9 height 9
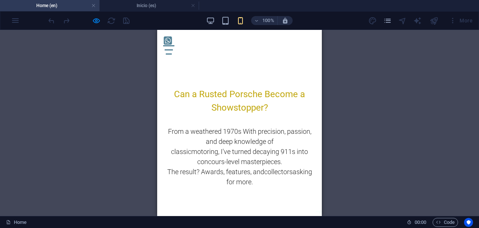
scroll to position [10018, 0]
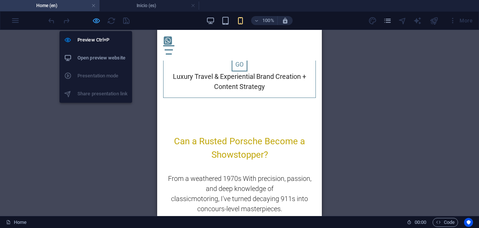
click at [98, 20] on icon "button" at bounding box center [96, 20] width 9 height 9
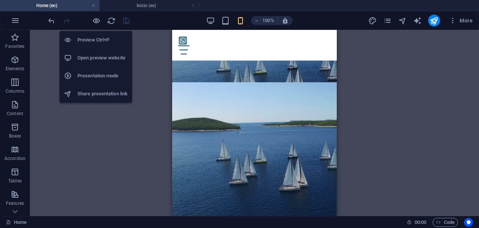
scroll to position [10672, 0]
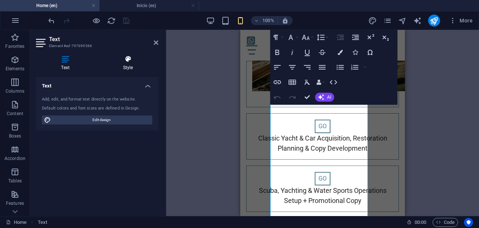
click at [127, 60] on icon at bounding box center [128, 58] width 61 height 7
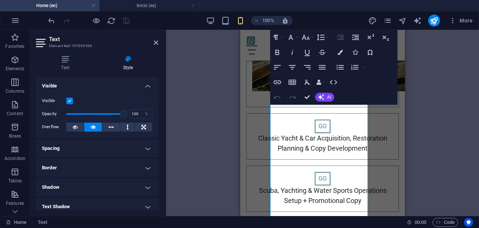
click at [139, 148] on h4 "Spacing" at bounding box center [97, 149] width 122 height 18
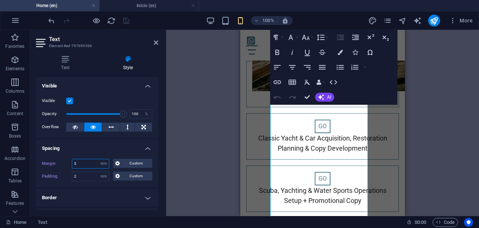
drag, startPoint x: 79, startPoint y: 163, endPoint x: 74, endPoint y: 163, distance: 4.9
click at [74, 163] on input "5" at bounding box center [90, 163] width 37 height 9
type input "4"
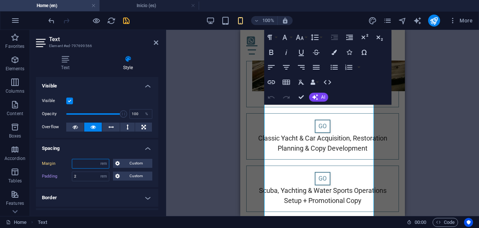
type input "2"
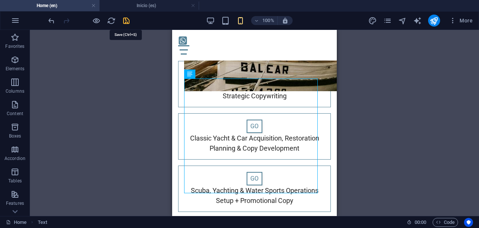
click at [127, 21] on icon "save" at bounding box center [126, 20] width 9 height 9
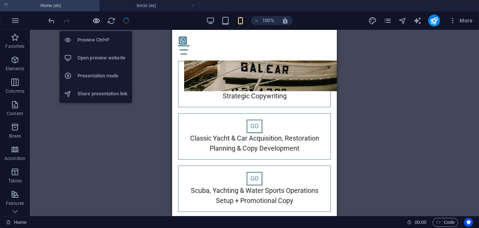
click at [94, 20] on icon "button" at bounding box center [96, 20] width 9 height 9
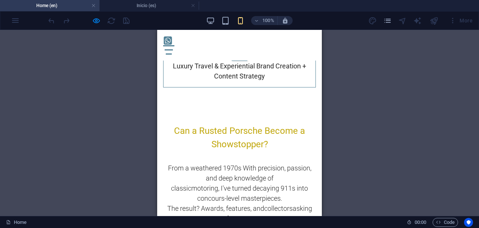
scroll to position [10018, 0]
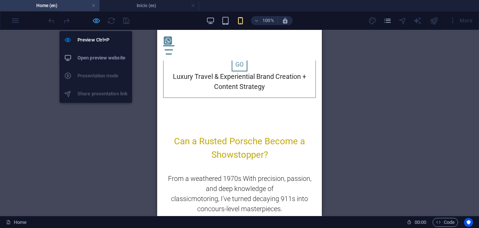
click at [96, 22] on icon "button" at bounding box center [96, 20] width 9 height 9
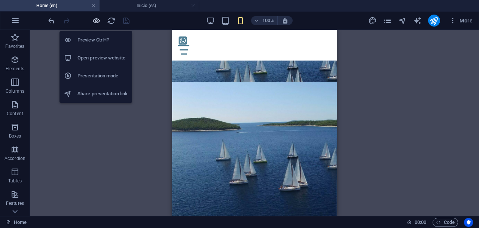
scroll to position [10672, 0]
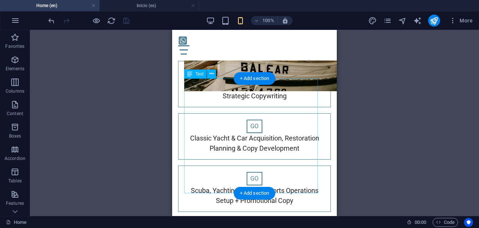
select select "rem"
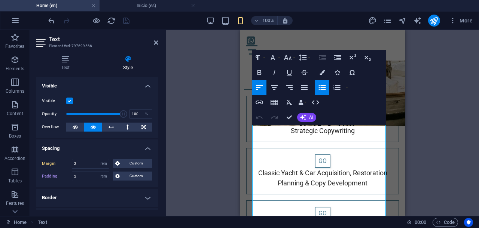
scroll to position [10626, 0]
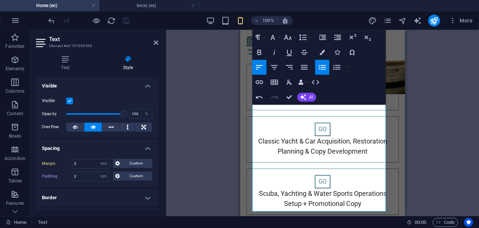
scroll to position [10672, 0]
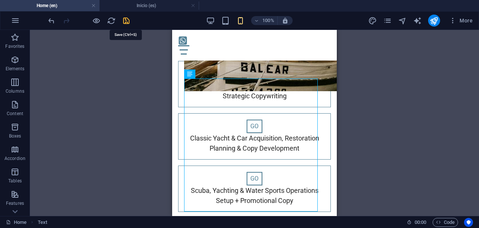
click at [127, 19] on icon "save" at bounding box center [126, 20] width 9 height 9
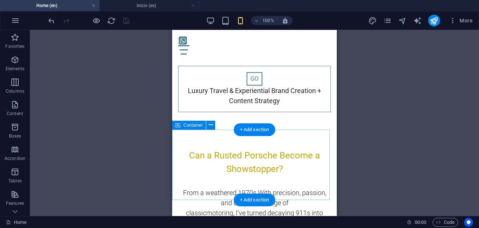
scroll to position [10813, 0]
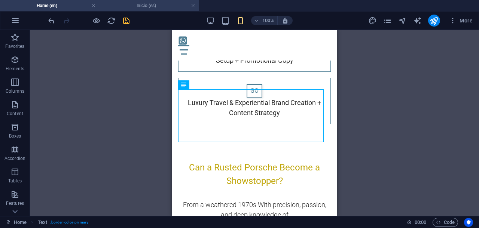
click at [145, 6] on h4 "Inicio (es)" at bounding box center [150, 5] width 100 height 8
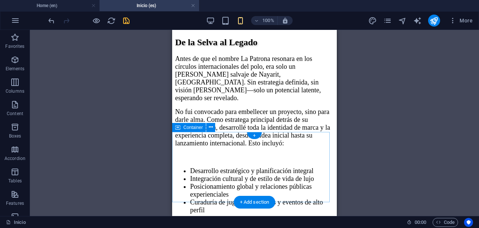
scroll to position [10894, 0]
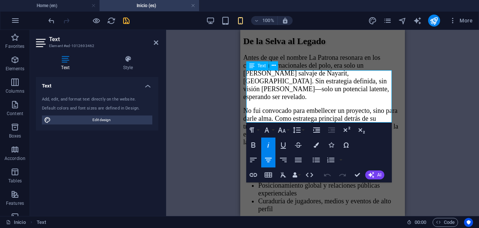
drag, startPoint x: 372, startPoint y: 92, endPoint x: 377, endPoint y: 93, distance: 5.3
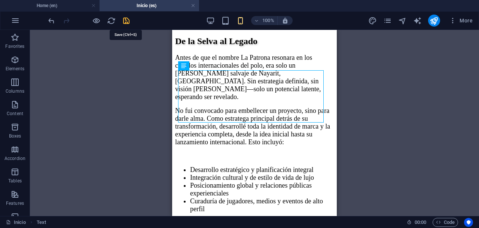
click at [126, 18] on icon "save" at bounding box center [126, 20] width 9 height 9
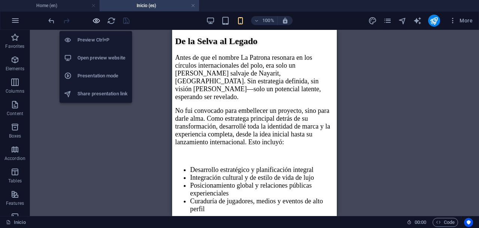
click at [97, 21] on icon "button" at bounding box center [96, 20] width 9 height 9
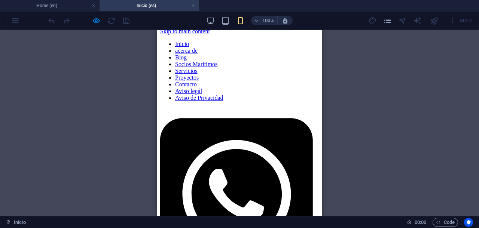
scroll to position [0, 0]
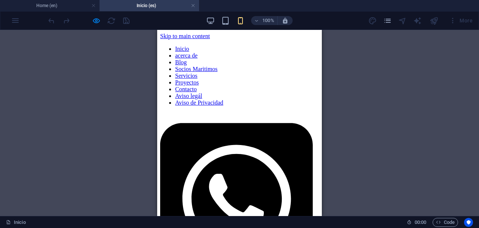
click at [127, 22] on div at bounding box center [89, 21] width 84 height 12
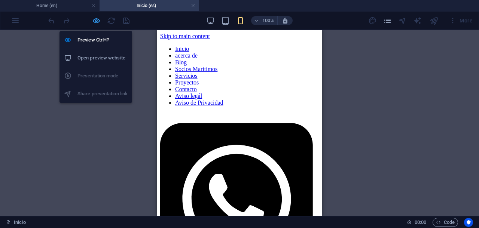
click at [94, 20] on icon "button" at bounding box center [96, 20] width 9 height 9
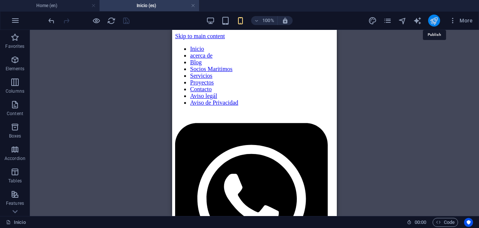
click at [434, 19] on icon "publish" at bounding box center [434, 20] width 9 height 9
